Goal: Information Seeking & Learning: Learn about a topic

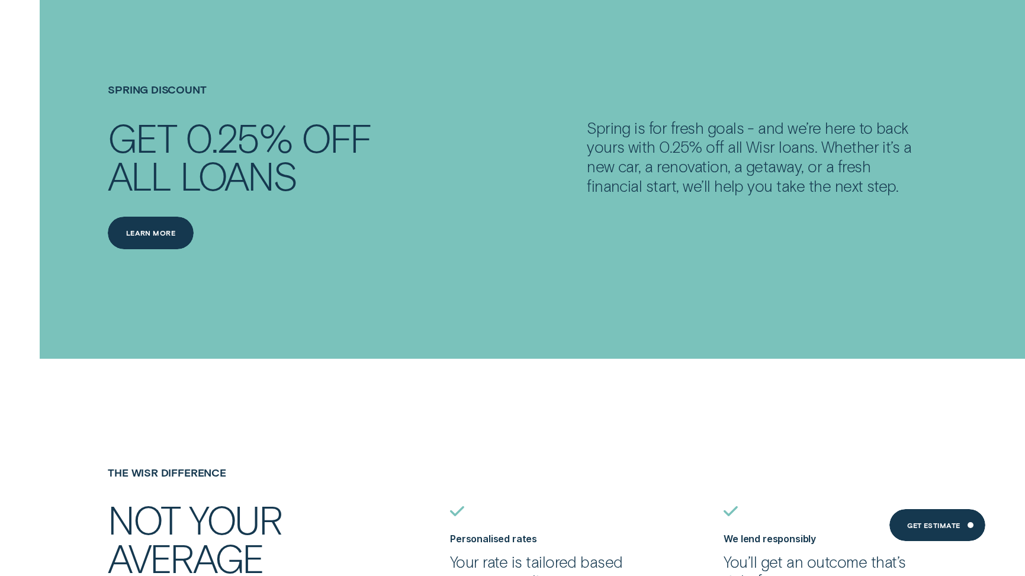
scroll to position [2177, 0]
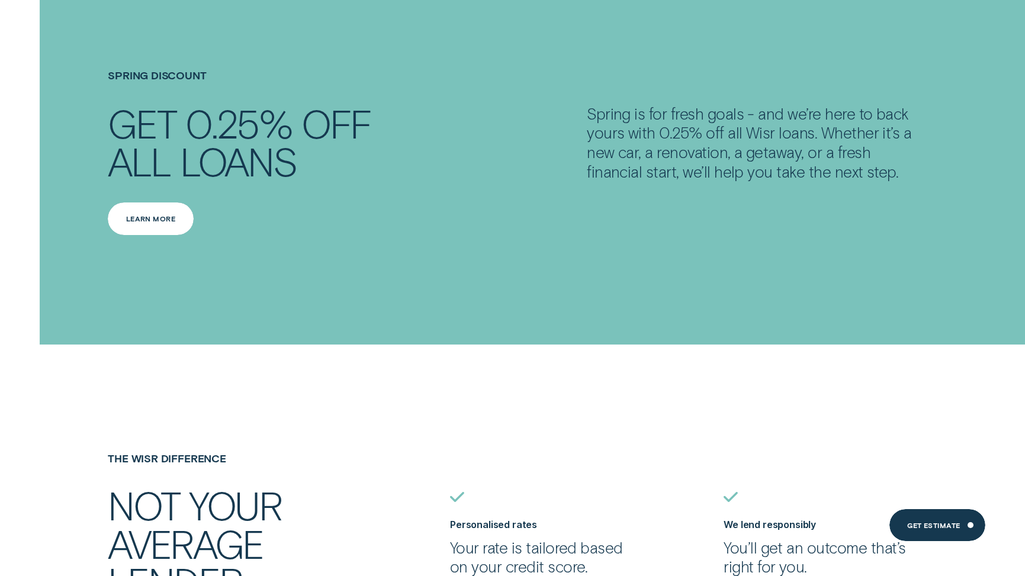
click at [165, 217] on div "Learn more" at bounding box center [151, 218] width 50 height 7
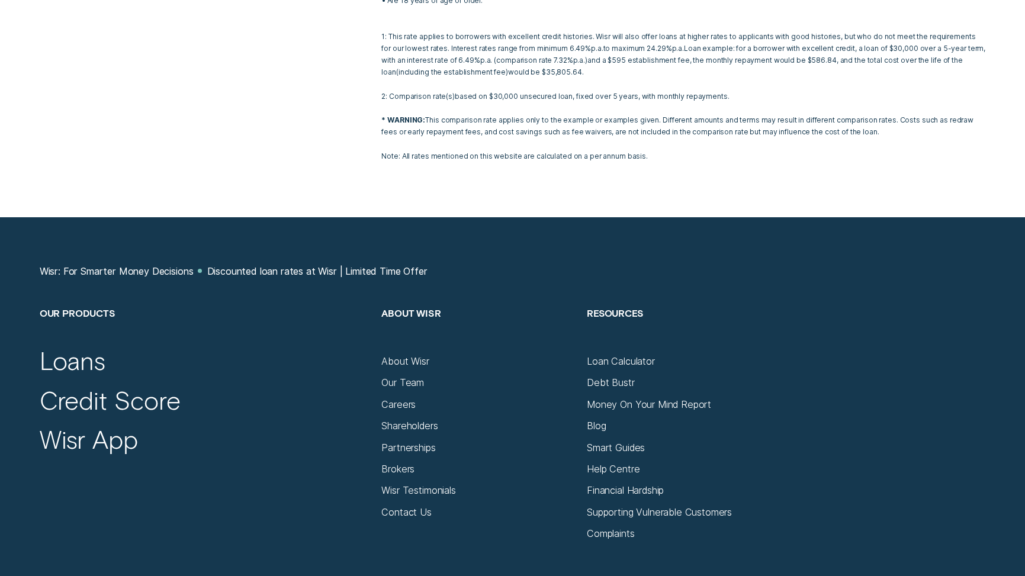
scroll to position [2337, 0]
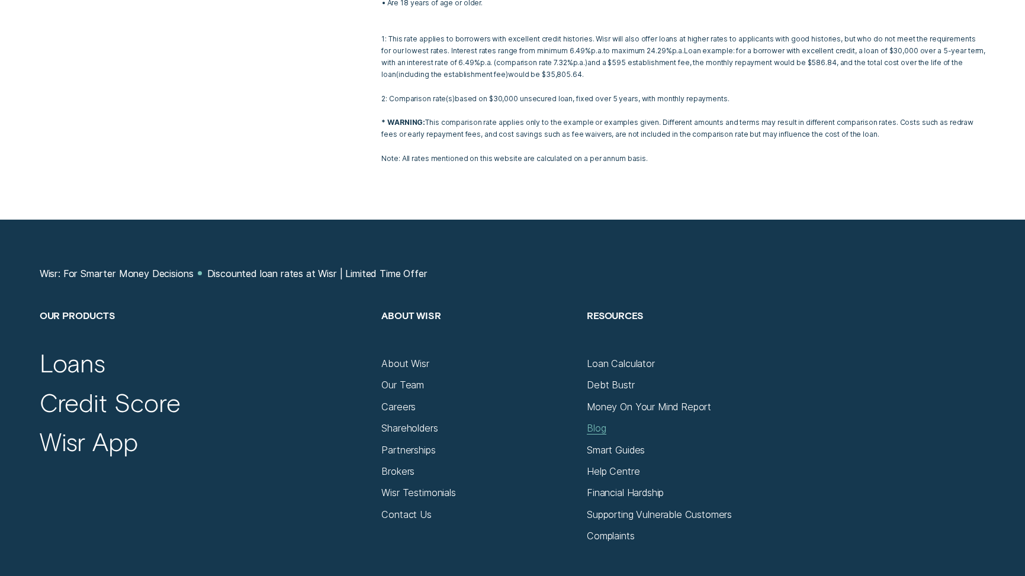
click at [600, 422] on div "Blog" at bounding box center [596, 428] width 19 height 12
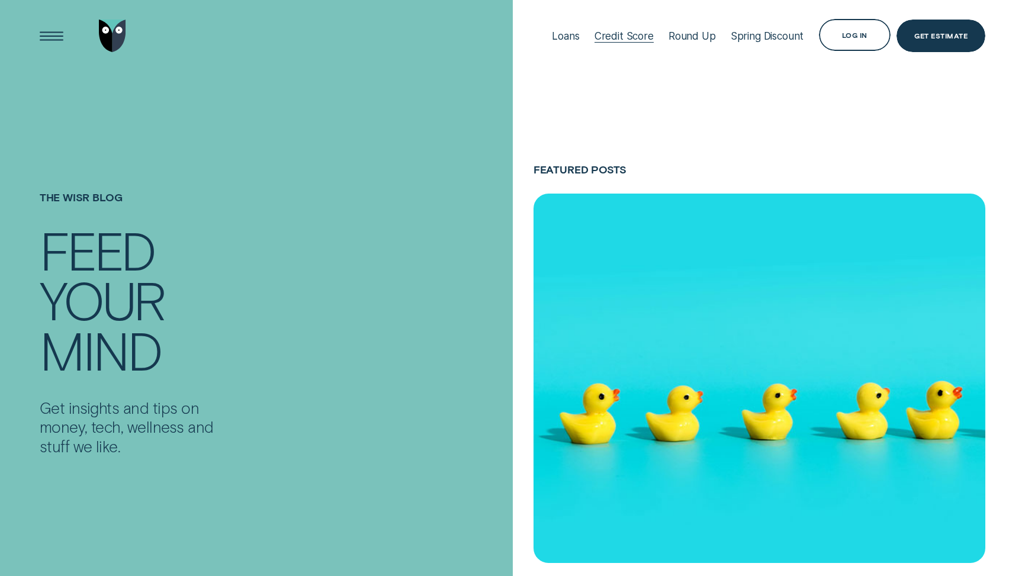
click at [626, 36] on div "Credit Score" at bounding box center [623, 36] width 59 height 12
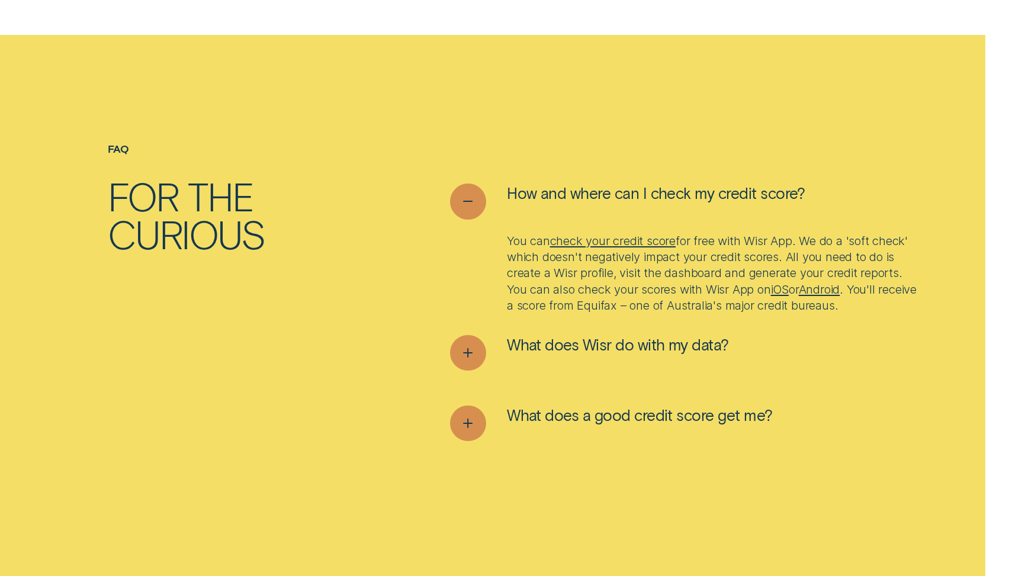
scroll to position [4376, 0]
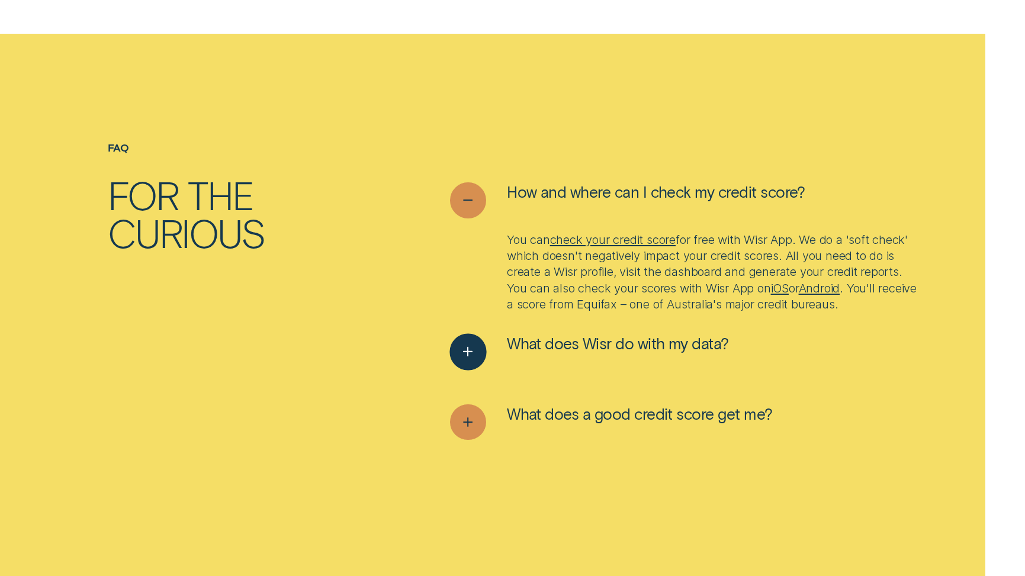
click at [459, 360] on icon "See more" at bounding box center [468, 352] width 18 height 18
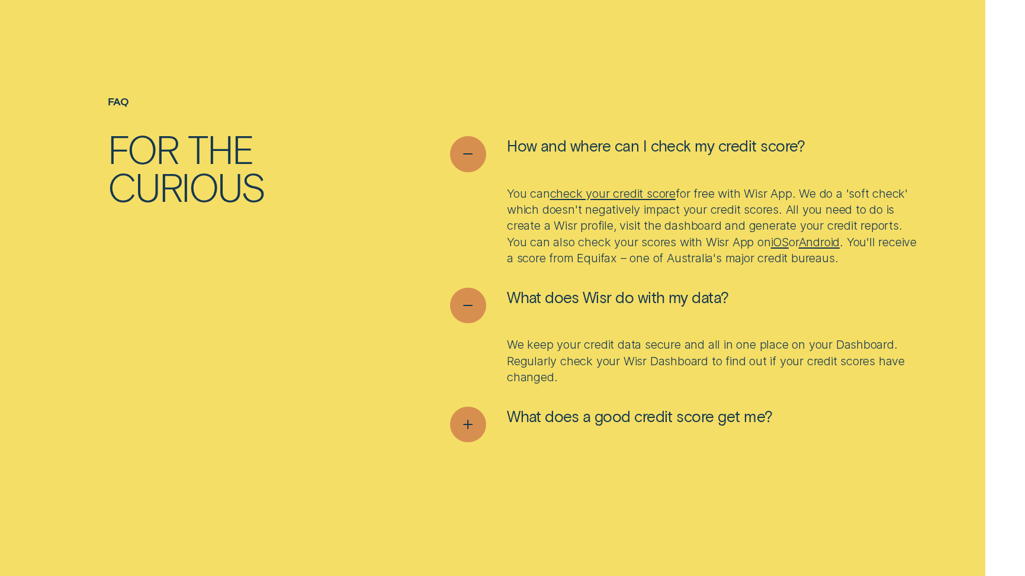
scroll to position [4438, 0]
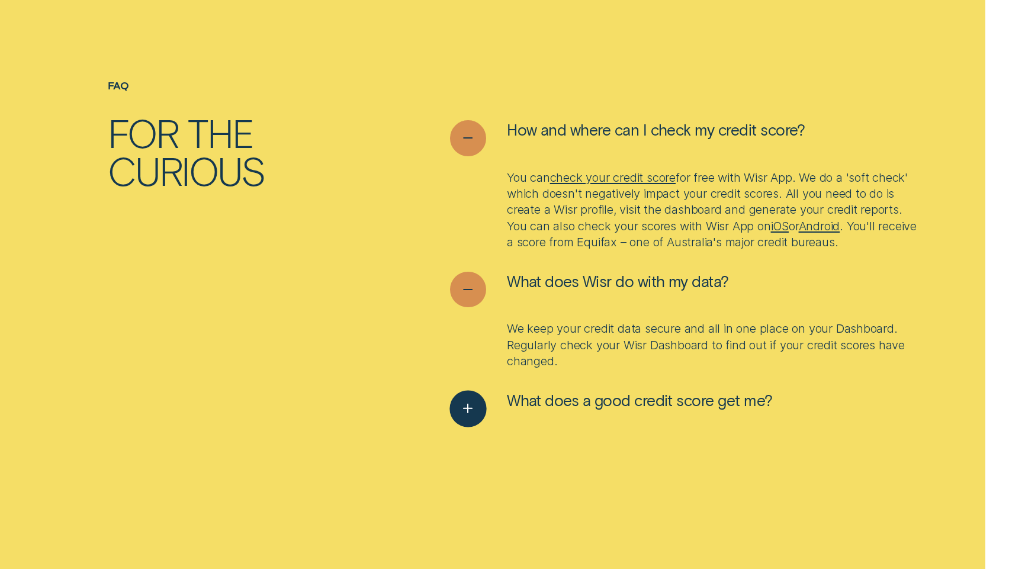
click at [471, 418] on icon "See more" at bounding box center [468, 409] width 18 height 18
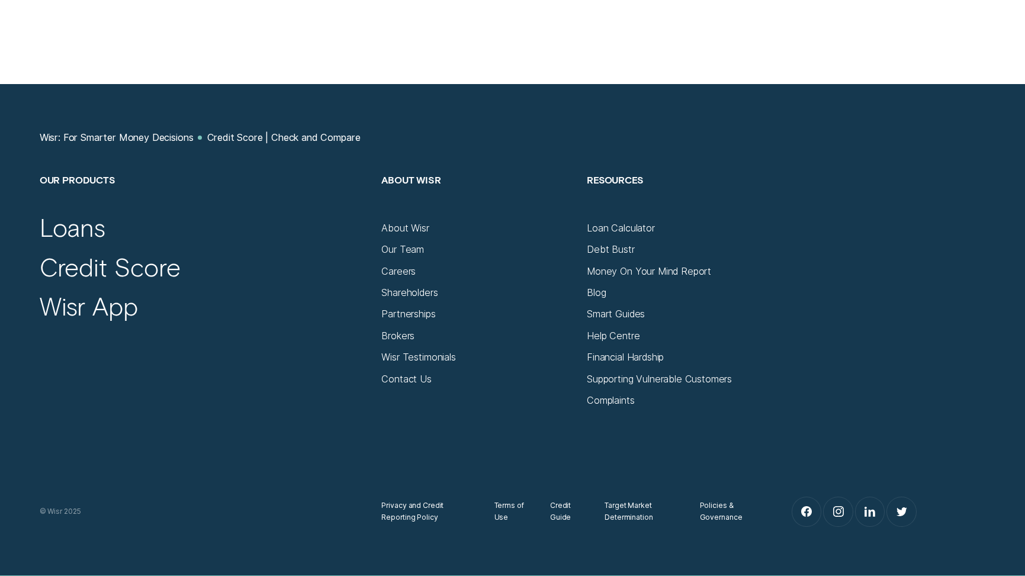
scroll to position [5657, 0]
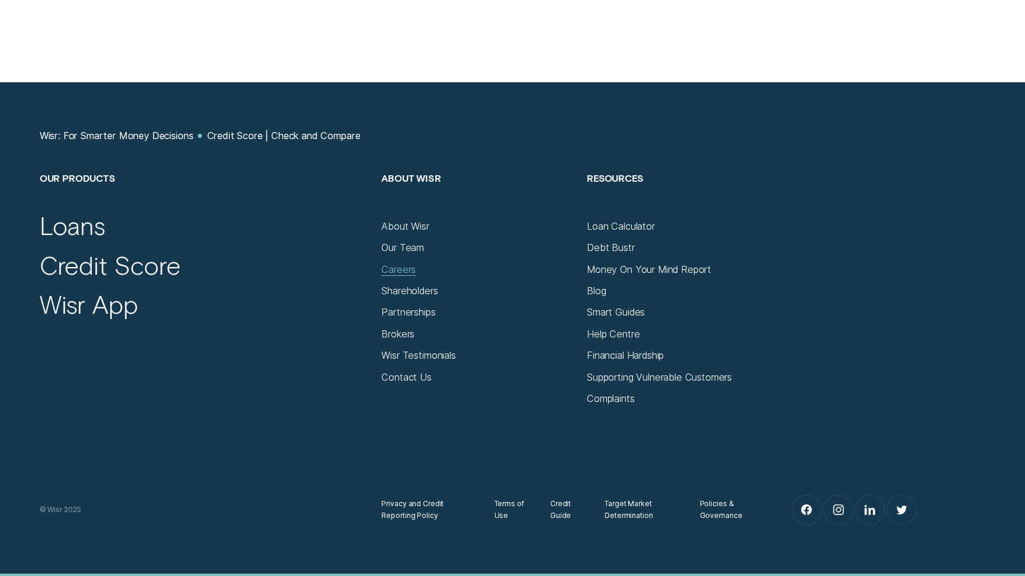
click at [395, 275] on div "Careers" at bounding box center [398, 269] width 34 height 12
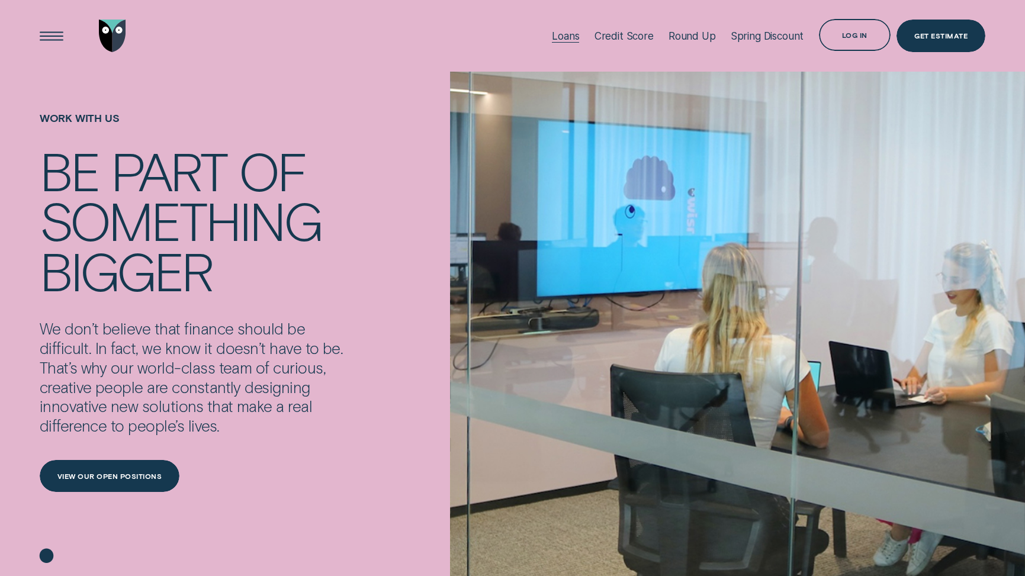
click at [570, 31] on div "Loans" at bounding box center [565, 36] width 27 height 12
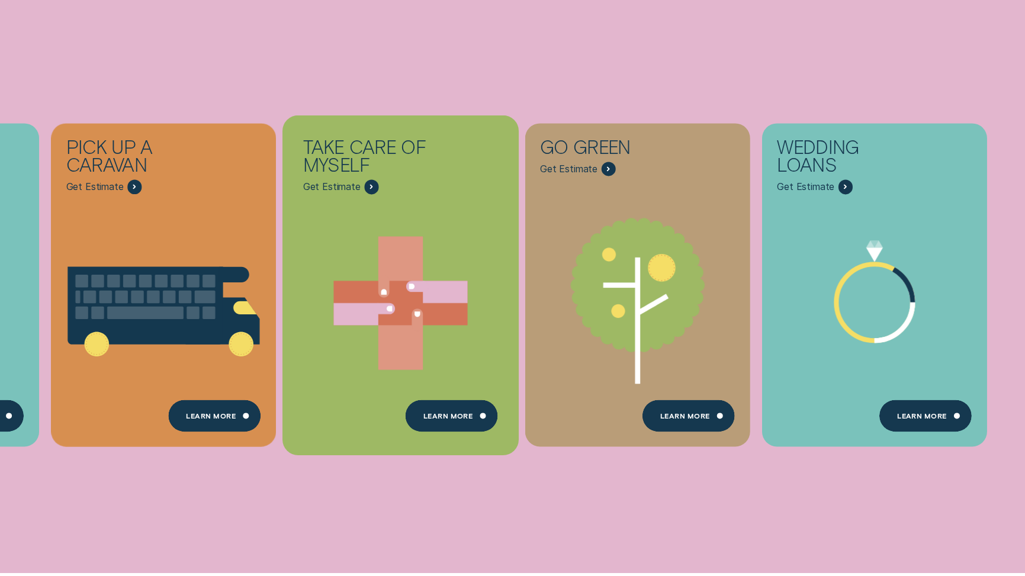
scroll to position [576, 0]
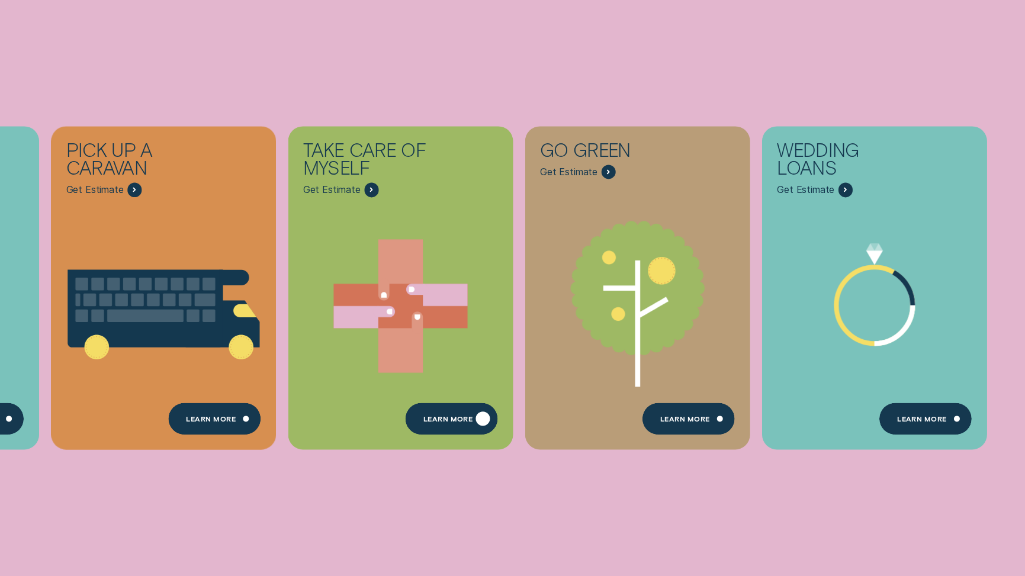
click at [431, 413] on div "Learn more" at bounding box center [451, 418] width 93 height 33
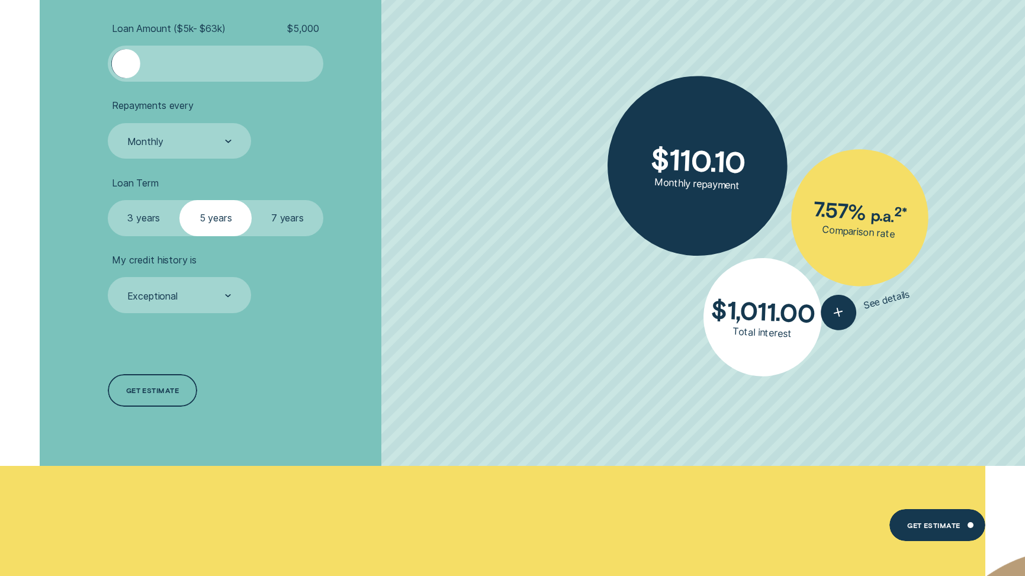
scroll to position [2115, 0]
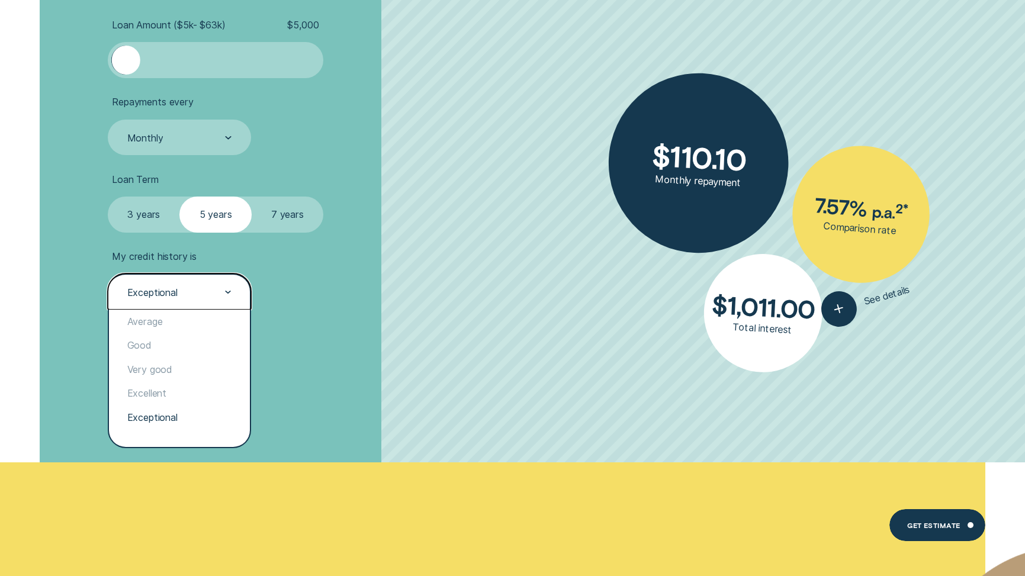
click at [215, 292] on div "Exceptional" at bounding box center [179, 292] width 106 height 14
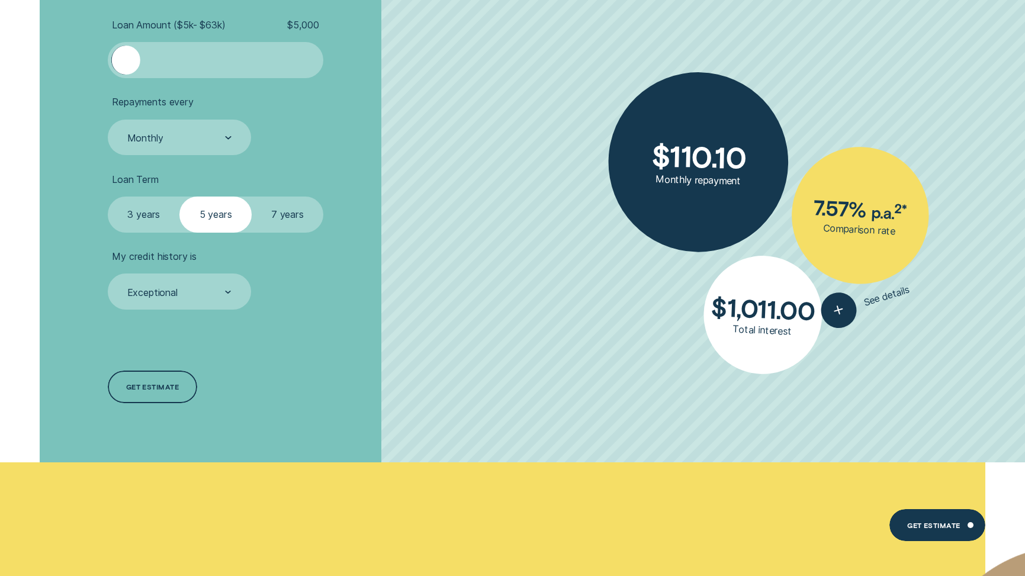
click at [307, 339] on div "Loan Amount ( $5k - $63k ) $ 5,000 Repayments every Monthly Loan Term Select Lo…" at bounding box center [273, 212] width 342 height 501
click at [138, 208] on label "3 years" at bounding box center [144, 214] width 72 height 36
click at [108, 196] on input "3 years" at bounding box center [108, 196] width 0 height 0
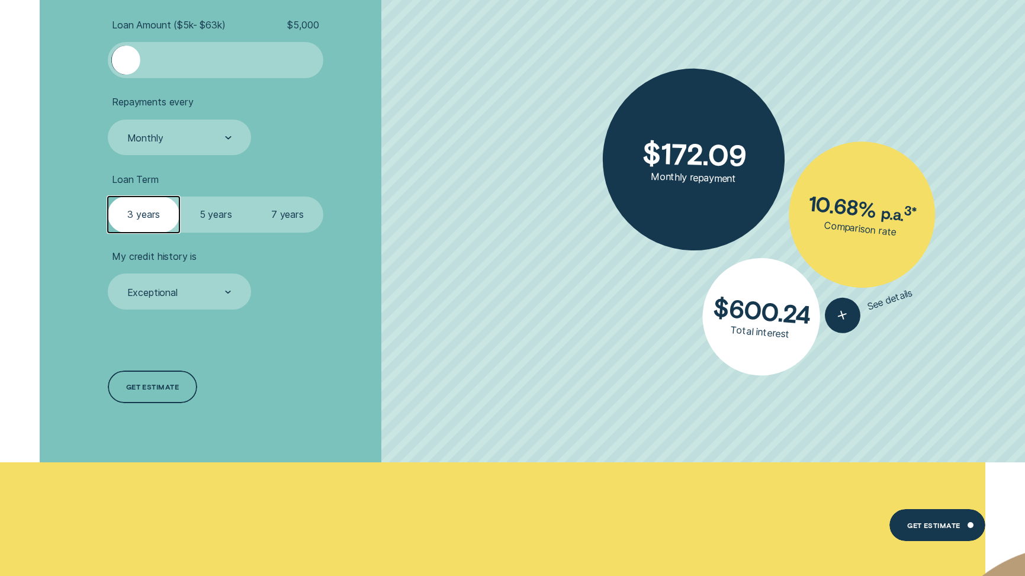
click at [276, 213] on label "7 years" at bounding box center [288, 214] width 72 height 36
click at [252, 196] on input "7 years" at bounding box center [252, 196] width 0 height 0
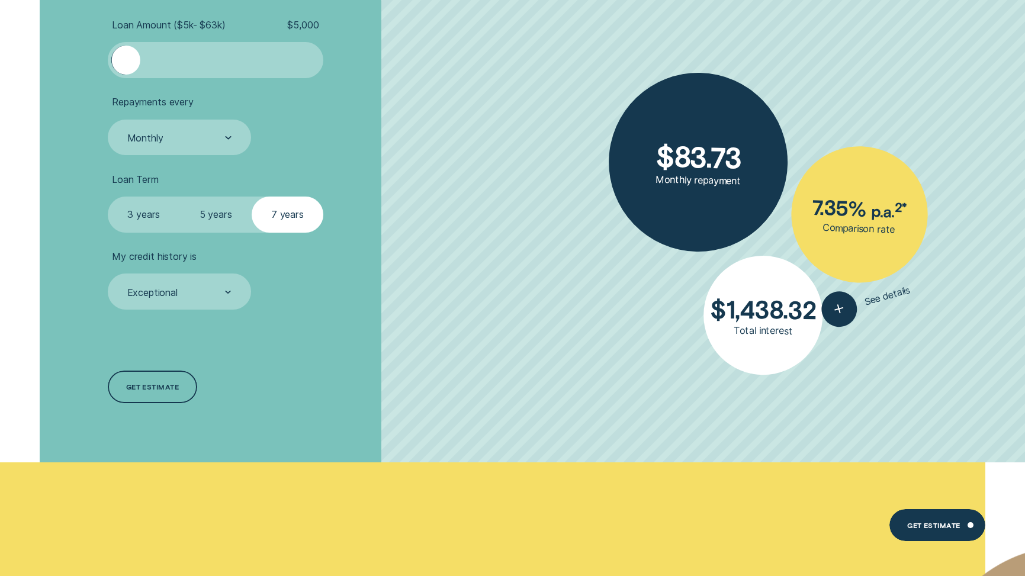
click at [164, 223] on label "3 years" at bounding box center [144, 214] width 72 height 36
click at [108, 196] on input "3 years" at bounding box center [108, 196] width 0 height 0
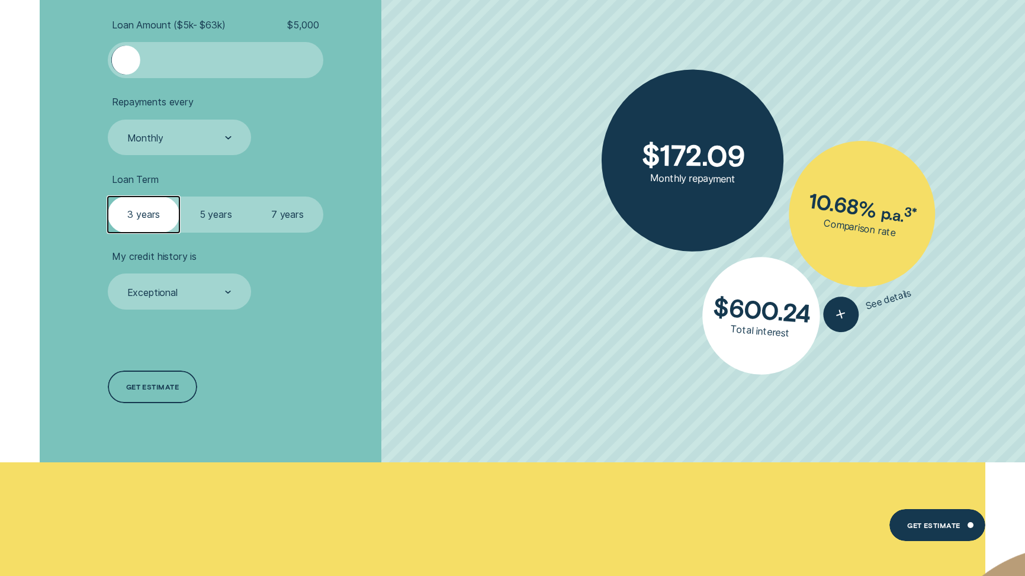
click at [231, 221] on label "5 years" at bounding box center [215, 214] width 72 height 36
click at [179, 196] on input "5 years" at bounding box center [179, 196] width 0 height 0
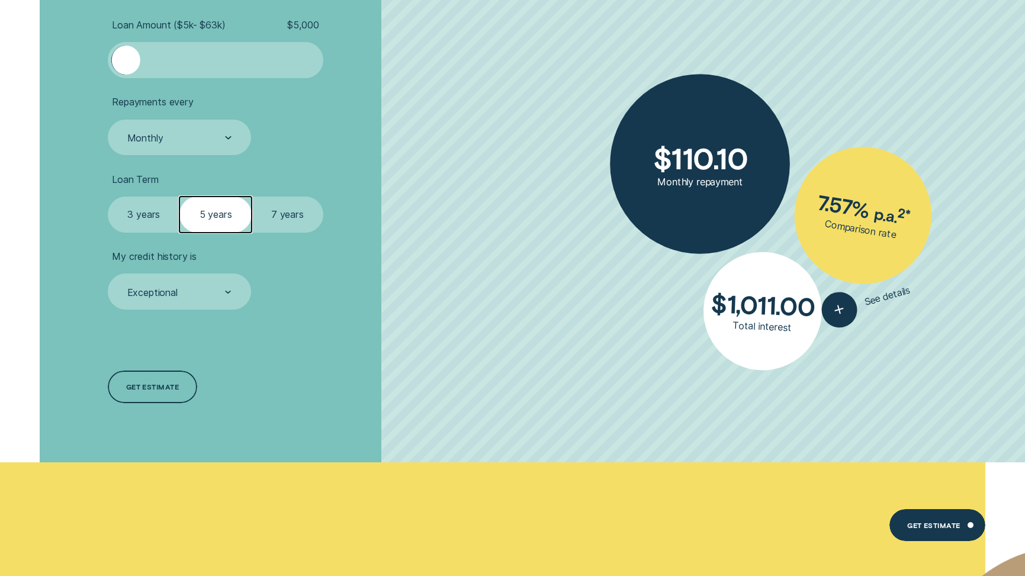
click at [290, 220] on label "7 years" at bounding box center [288, 214] width 72 height 36
click at [252, 196] on input "7 years" at bounding box center [252, 196] width 0 height 0
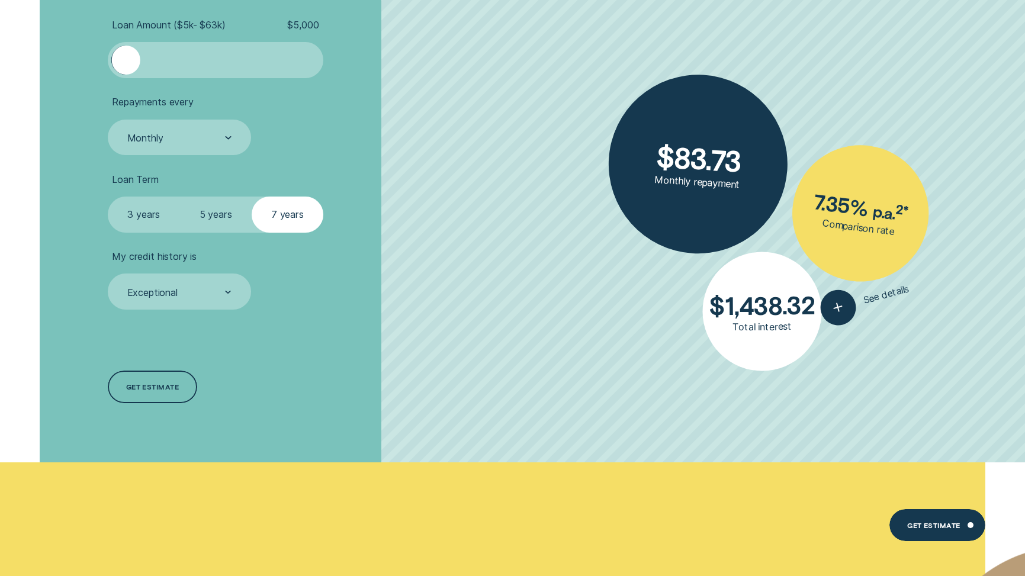
click at [160, 213] on label "3 years" at bounding box center [144, 214] width 72 height 36
click at [108, 196] on input "3 years" at bounding box center [108, 196] width 0 height 0
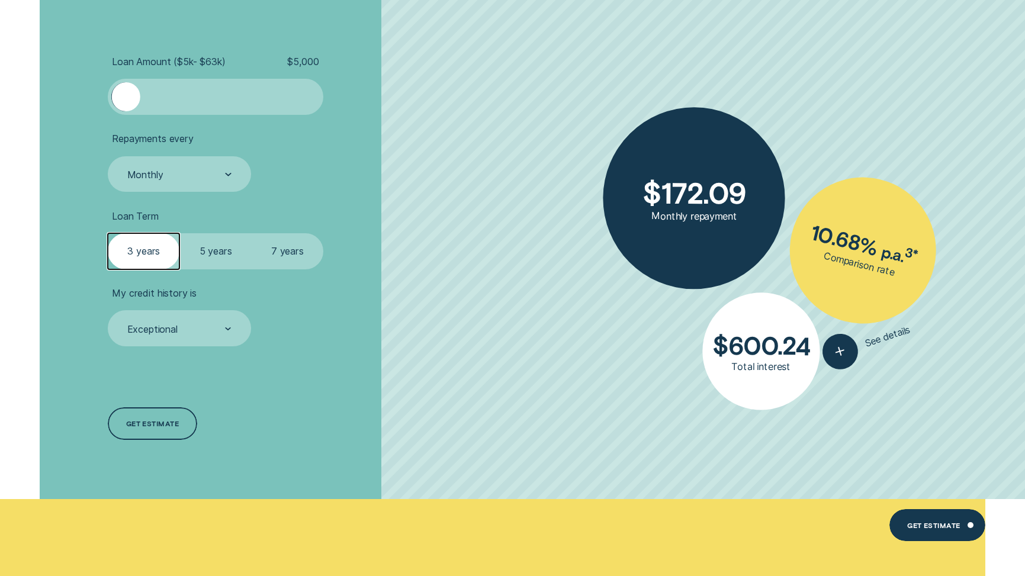
scroll to position [2073, 0]
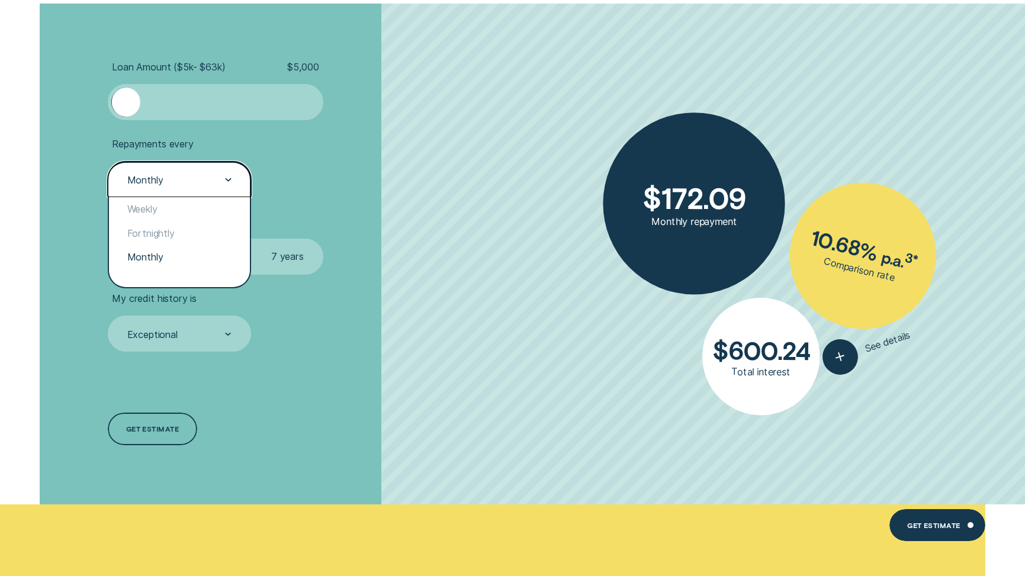
click at [158, 186] on div "Monthly" at bounding box center [179, 180] width 106 height 14
click at [152, 233] on div "Fortnightly" at bounding box center [179, 233] width 140 height 24
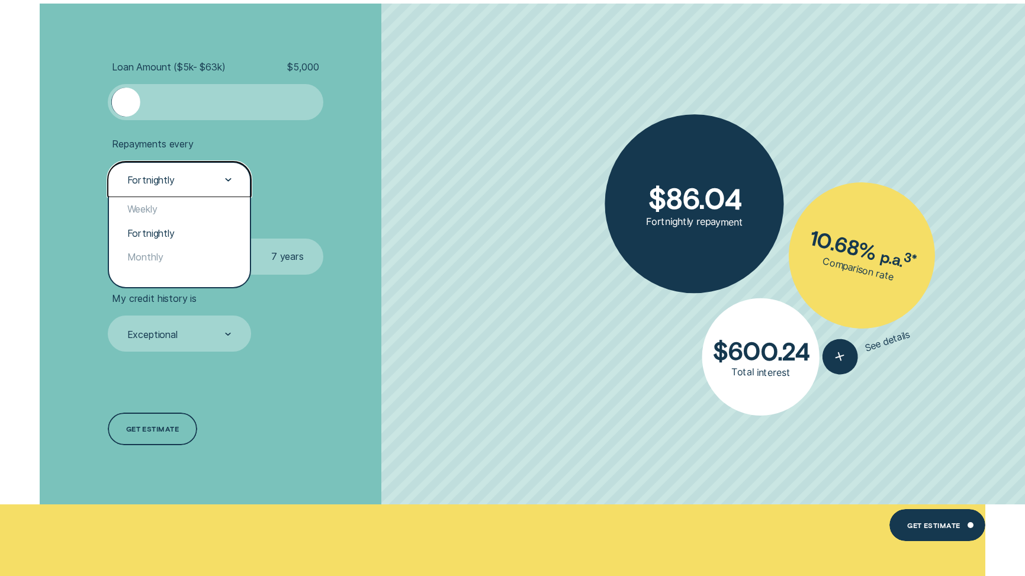
click at [152, 187] on div "Fortnightly" at bounding box center [179, 180] width 143 height 36
click at [150, 255] on div "Monthly" at bounding box center [179, 257] width 140 height 24
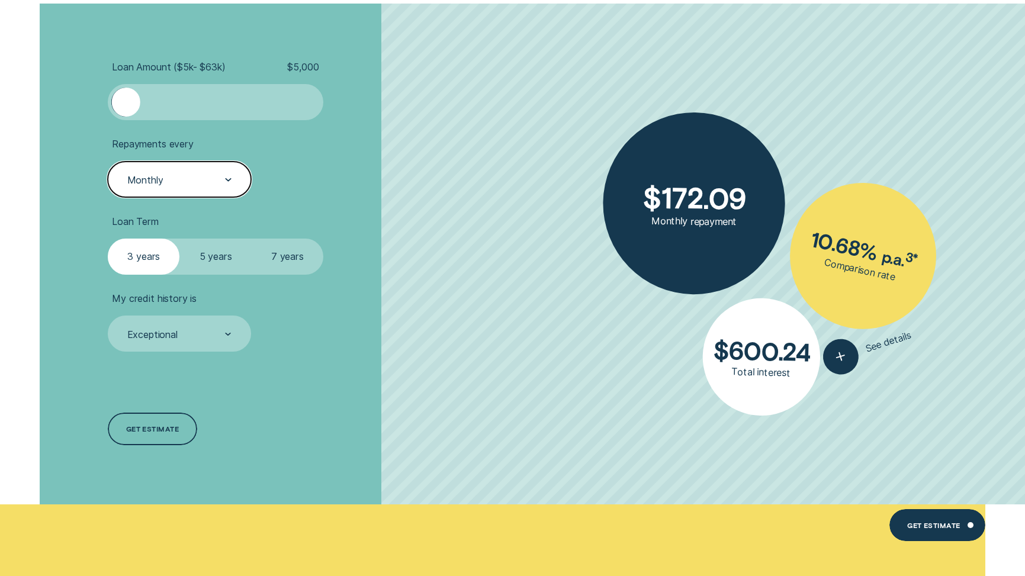
click at [155, 181] on div "Monthly" at bounding box center [145, 180] width 36 height 12
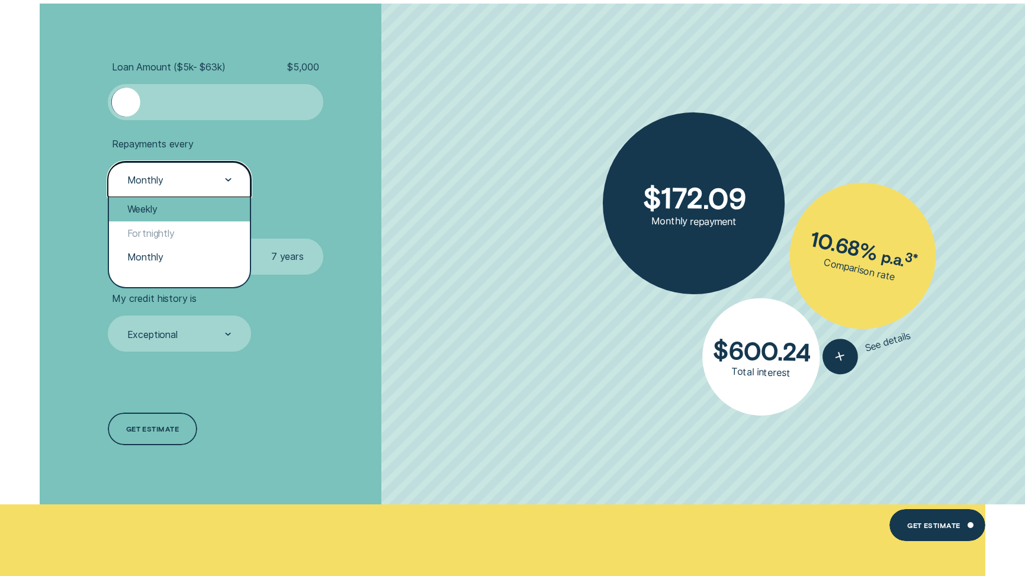
click at [154, 203] on div "Weekly" at bounding box center [179, 209] width 140 height 24
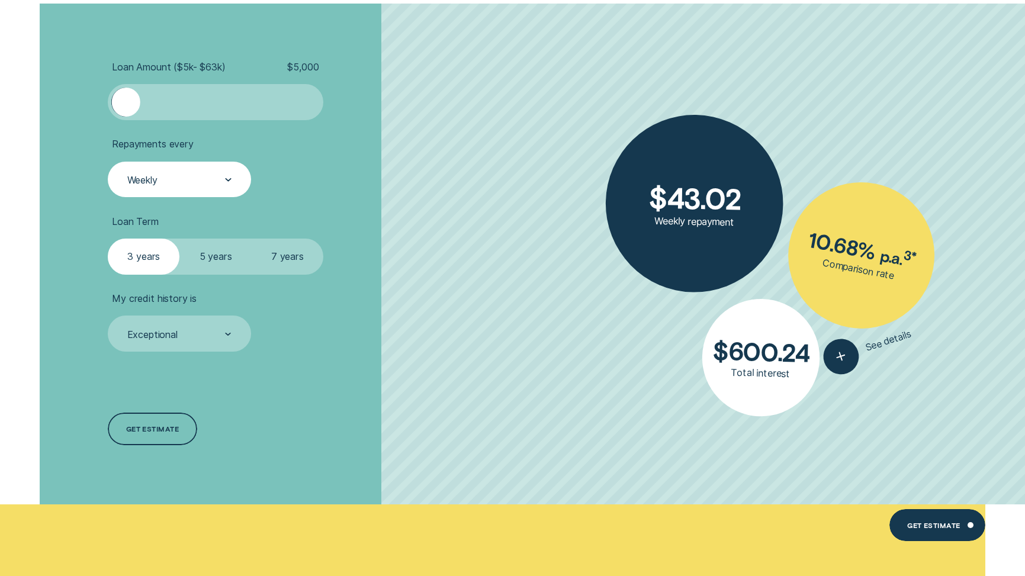
click at [299, 250] on label "7 years" at bounding box center [288, 257] width 72 height 36
click at [252, 239] on input "7 years" at bounding box center [252, 239] width 0 height 0
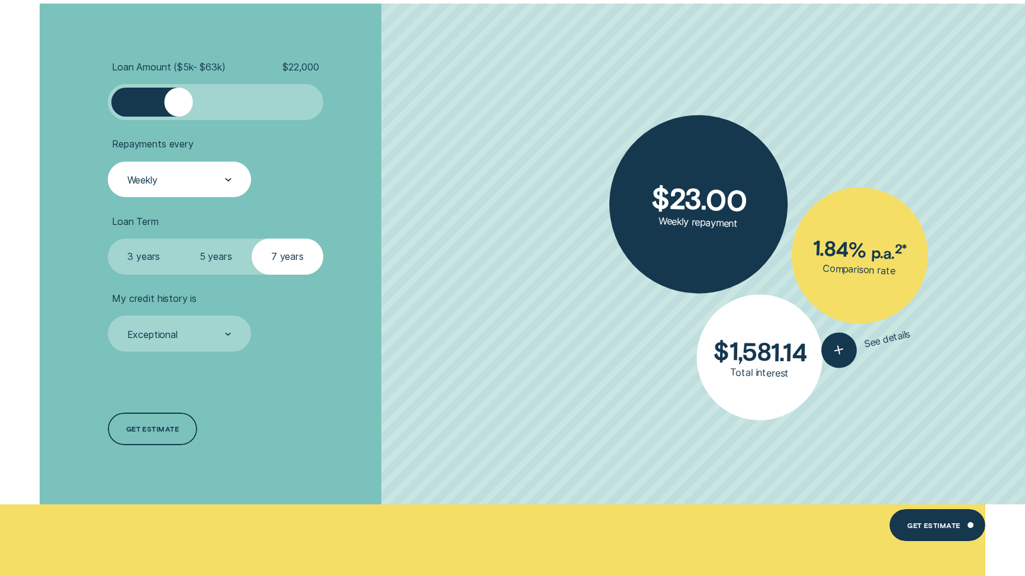
drag, startPoint x: 124, startPoint y: 105, endPoint x: 176, endPoint y: 96, distance: 53.5
click at [176, 96] on div at bounding box center [178, 102] width 29 height 29
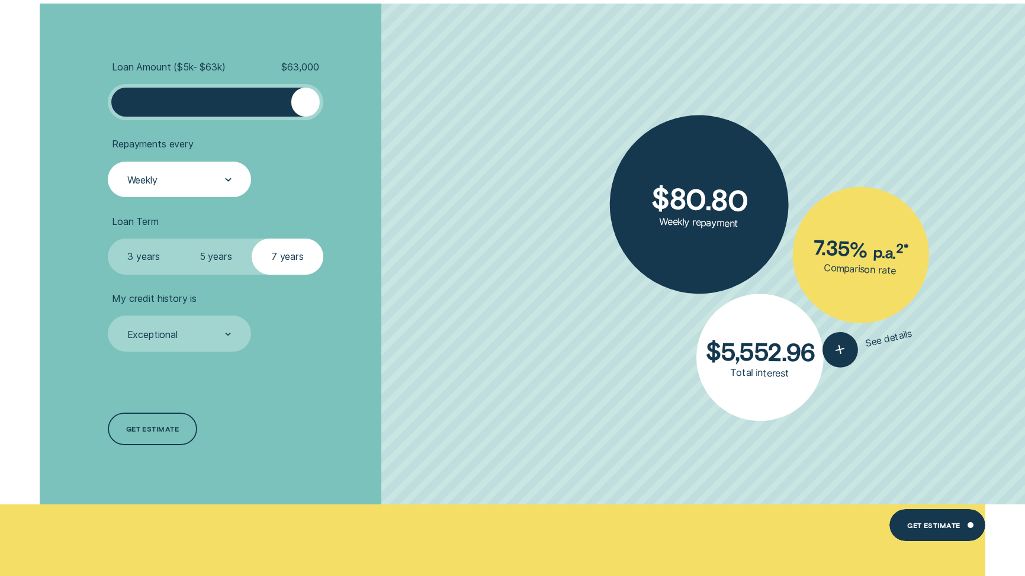
drag, startPoint x: 176, startPoint y: 96, endPoint x: 316, endPoint y: 96, distance: 139.7
click at [317, 96] on div at bounding box center [305, 102] width 29 height 29
